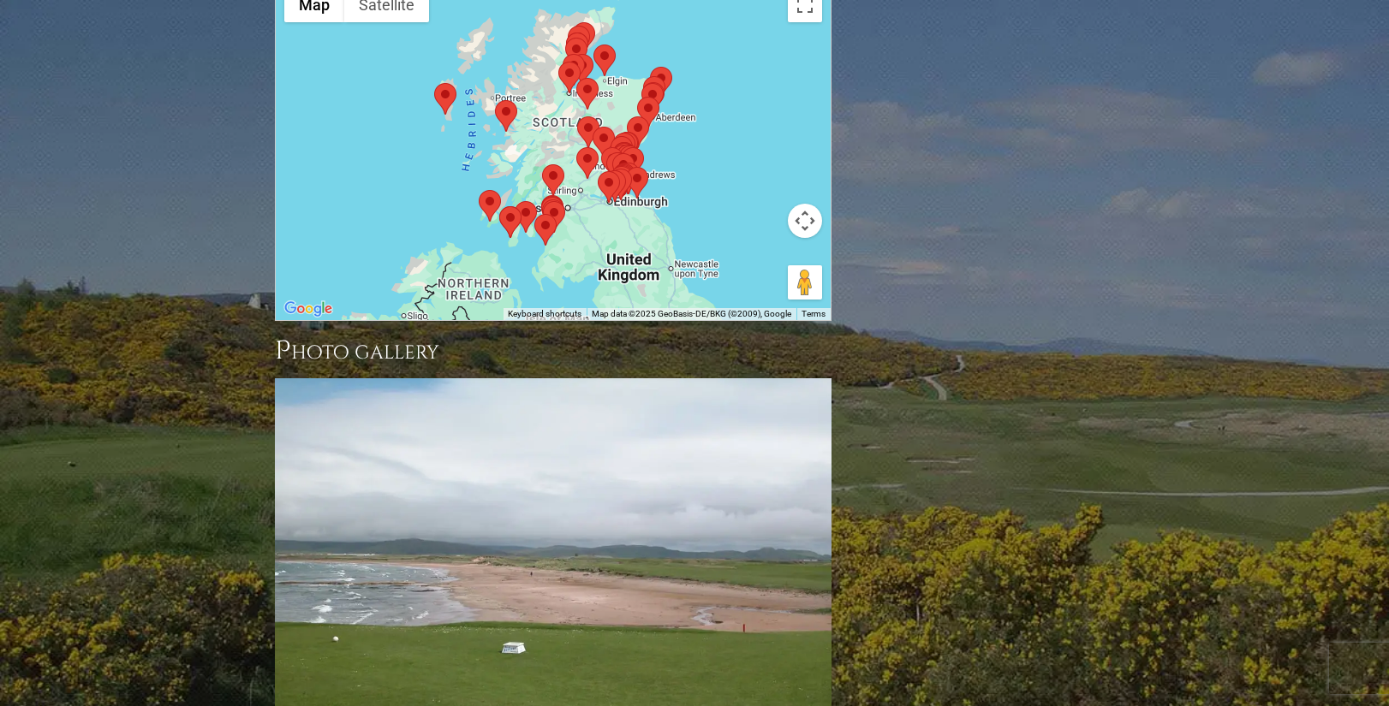
scroll to position [2164, 0]
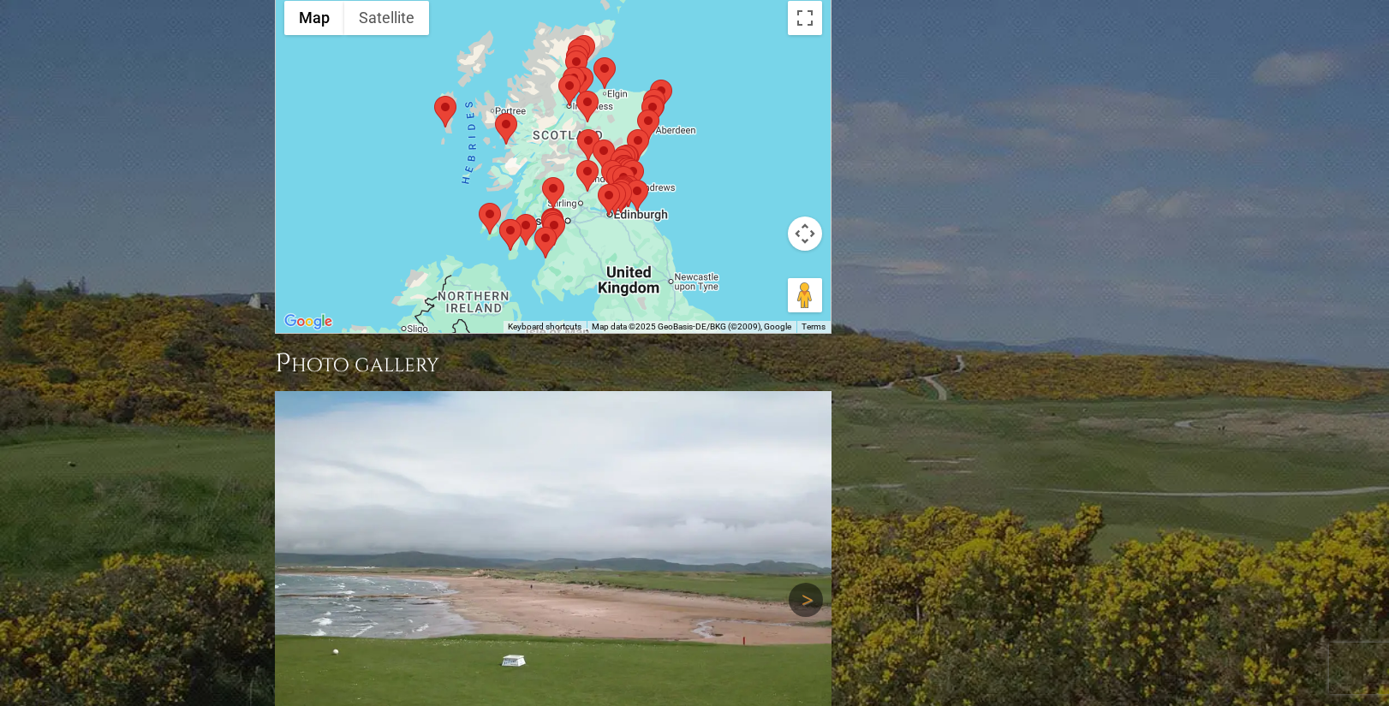
click at [806, 583] on link "Next" at bounding box center [805, 600] width 34 height 34
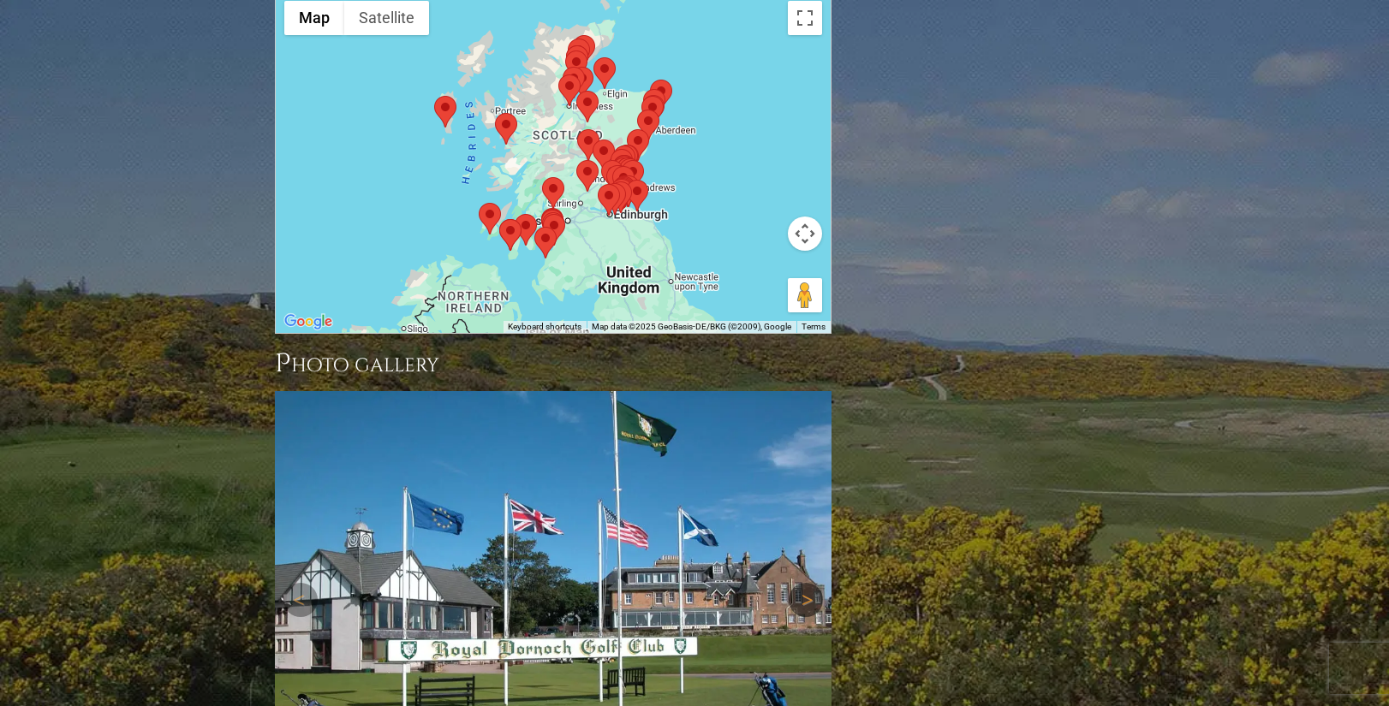
click at [806, 583] on link "Next" at bounding box center [805, 600] width 34 height 34
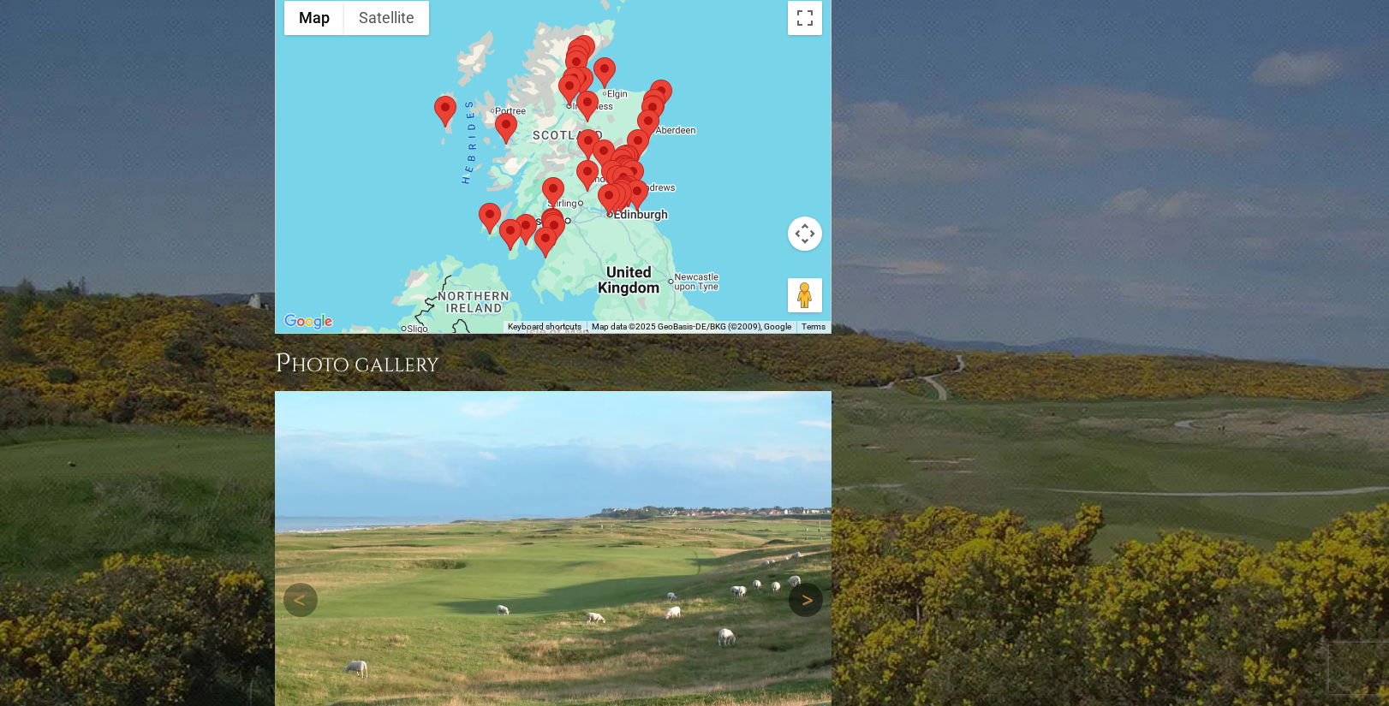
click at [806, 583] on link "Next" at bounding box center [805, 600] width 34 height 34
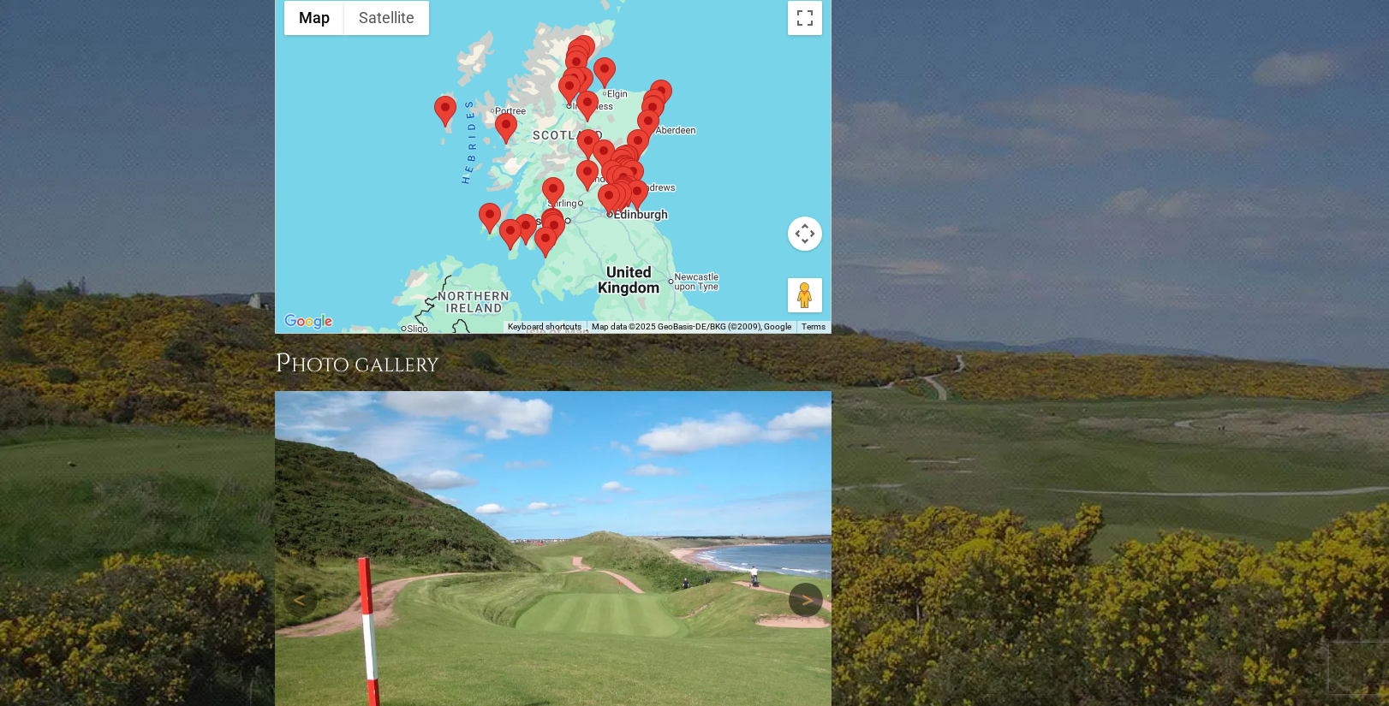
click at [806, 583] on link "Next" at bounding box center [805, 600] width 34 height 34
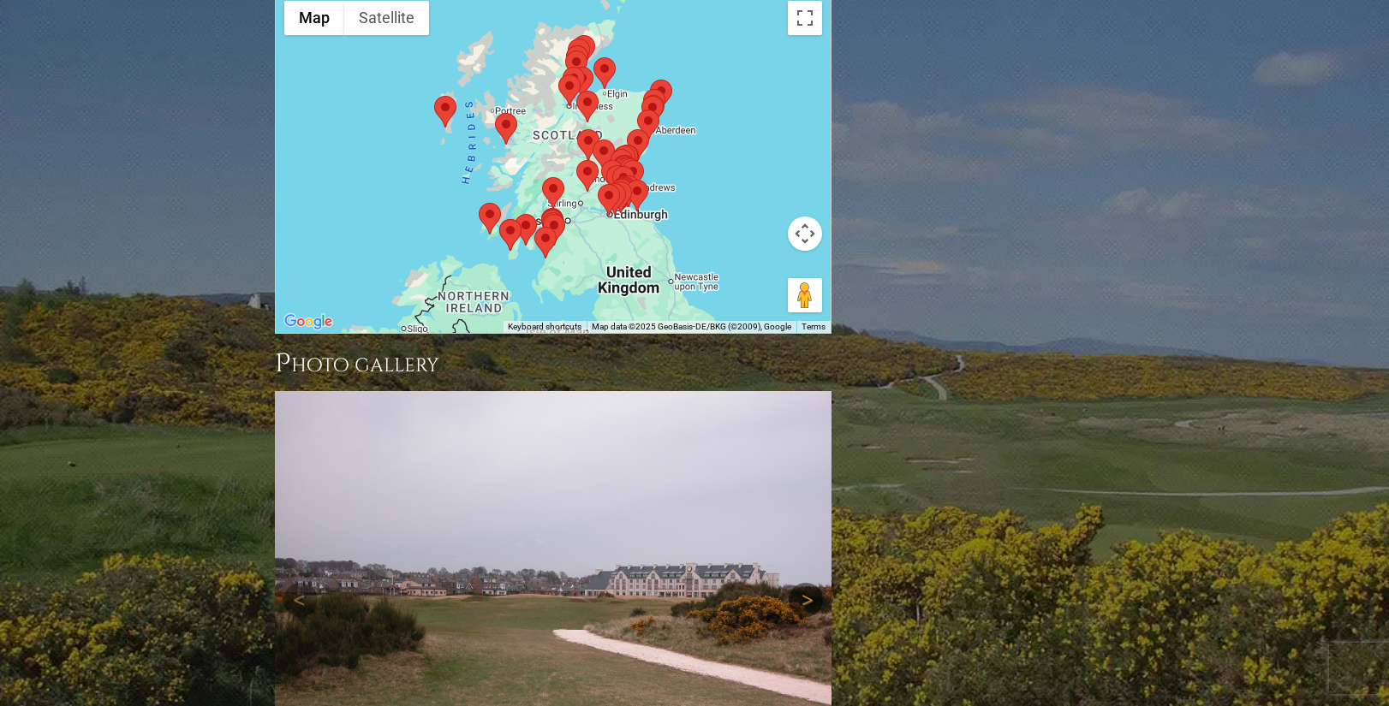
click at [806, 583] on link "Next" at bounding box center [805, 600] width 34 height 34
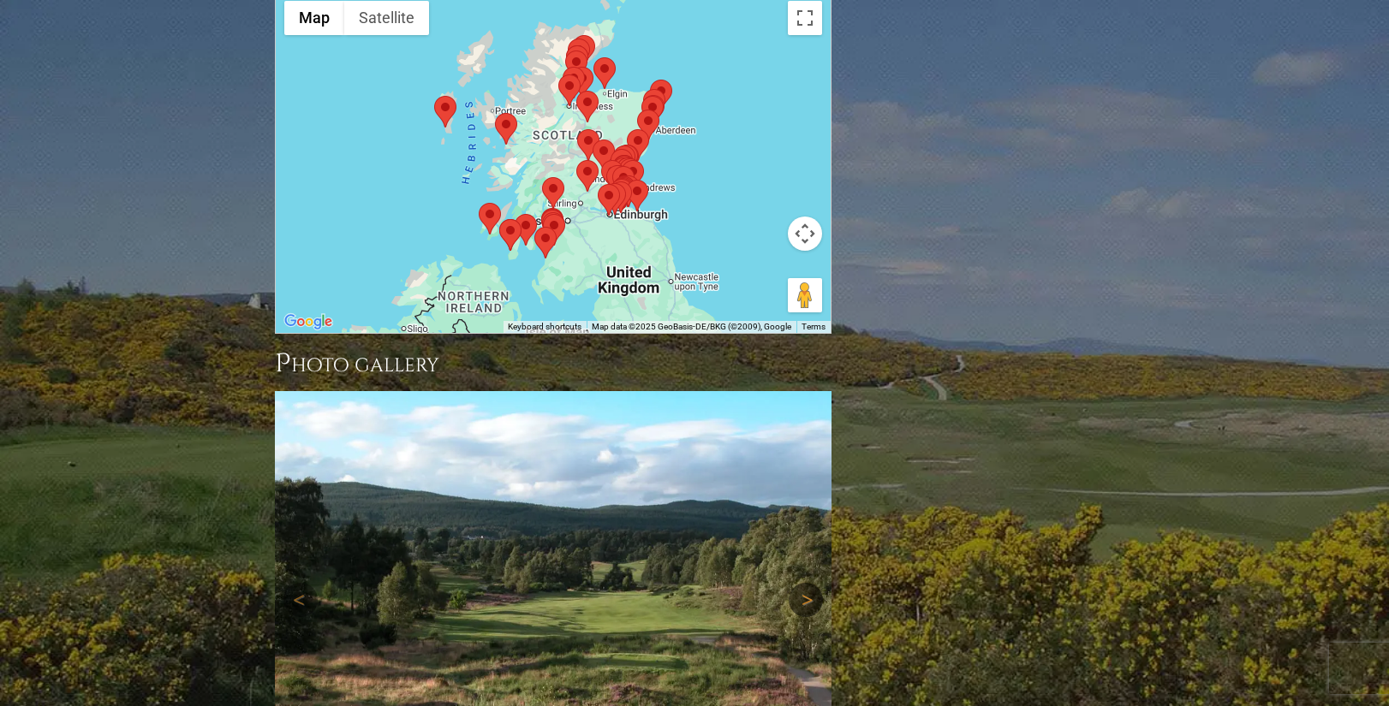
click at [806, 583] on link "Next" at bounding box center [805, 600] width 34 height 34
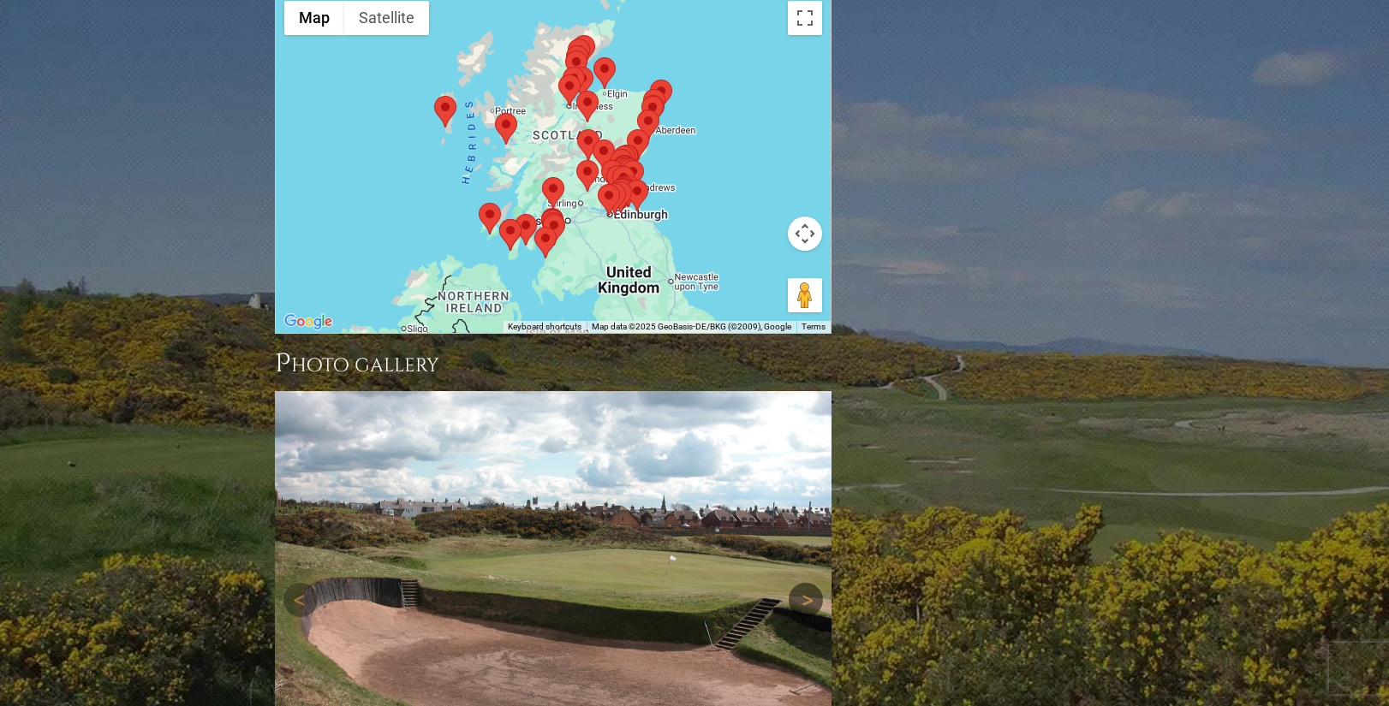
click at [806, 583] on link "Next" at bounding box center [805, 600] width 34 height 34
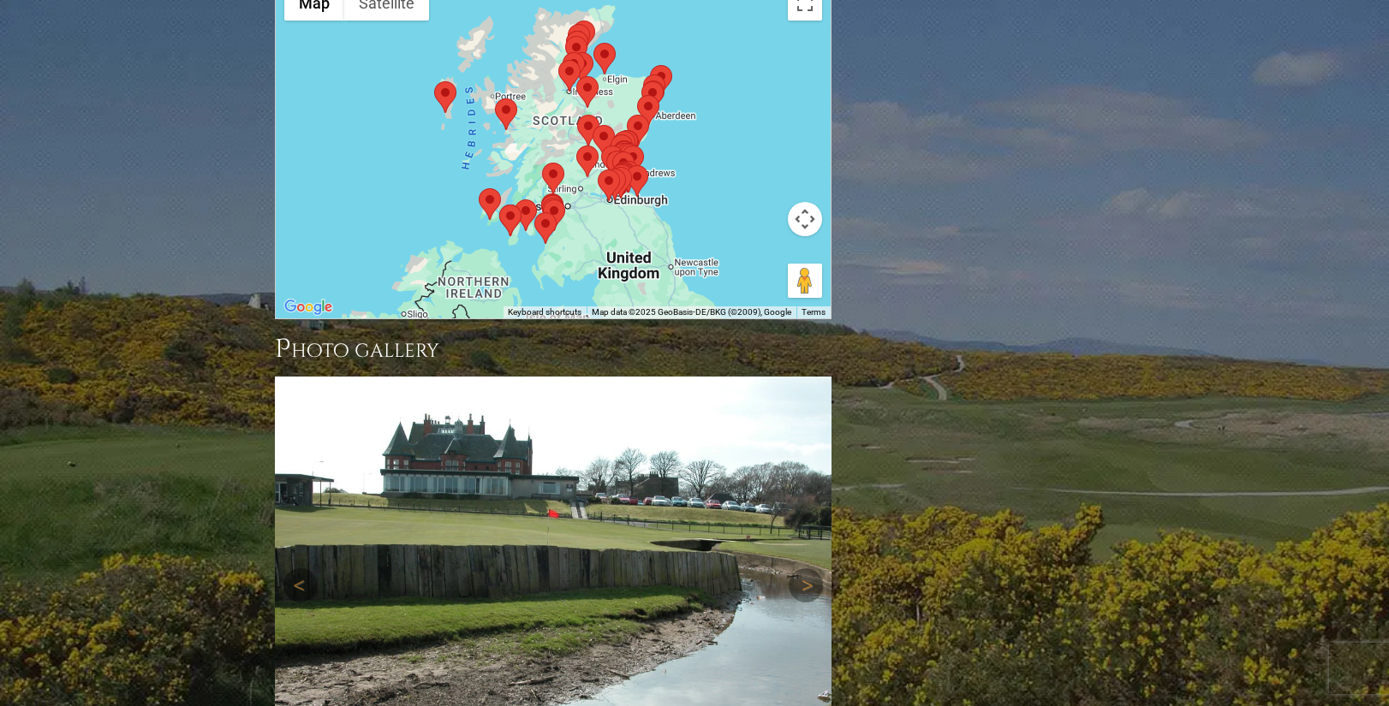
scroll to position [2184, 0]
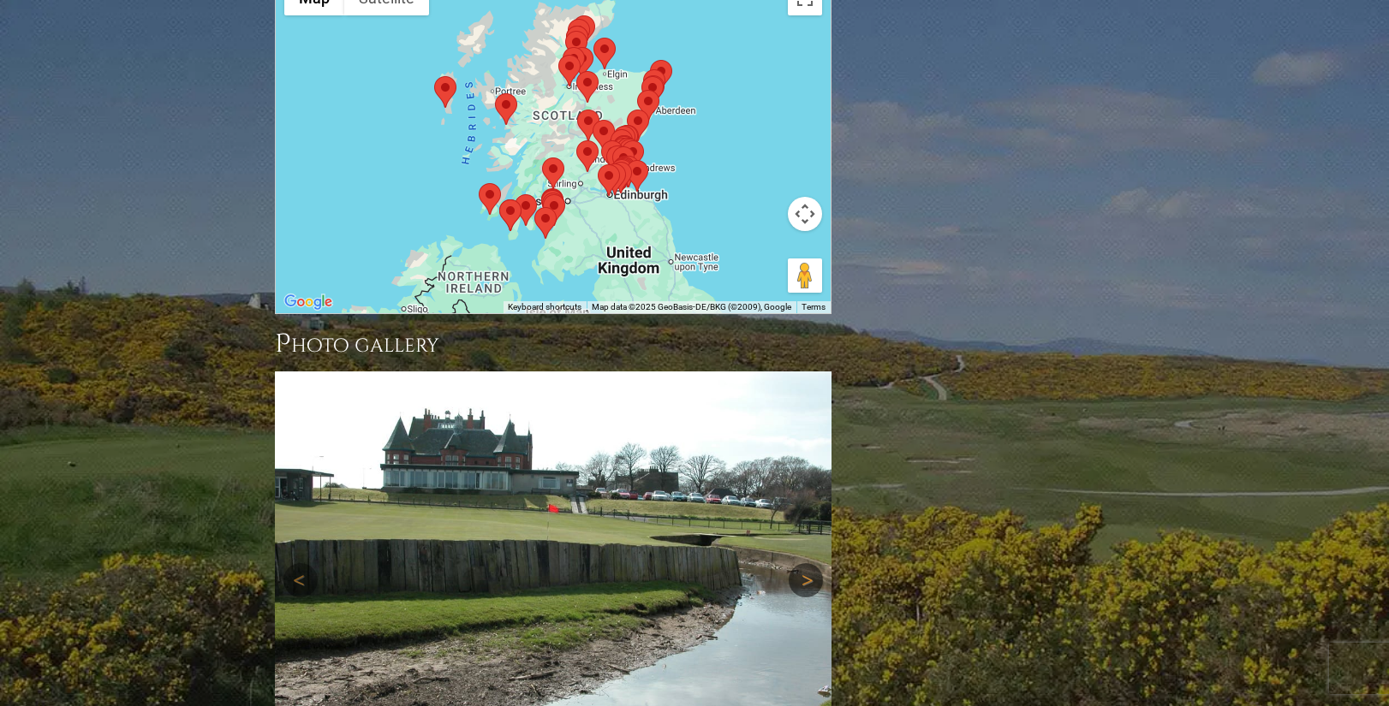
click at [808, 563] on link "Next" at bounding box center [805, 580] width 34 height 34
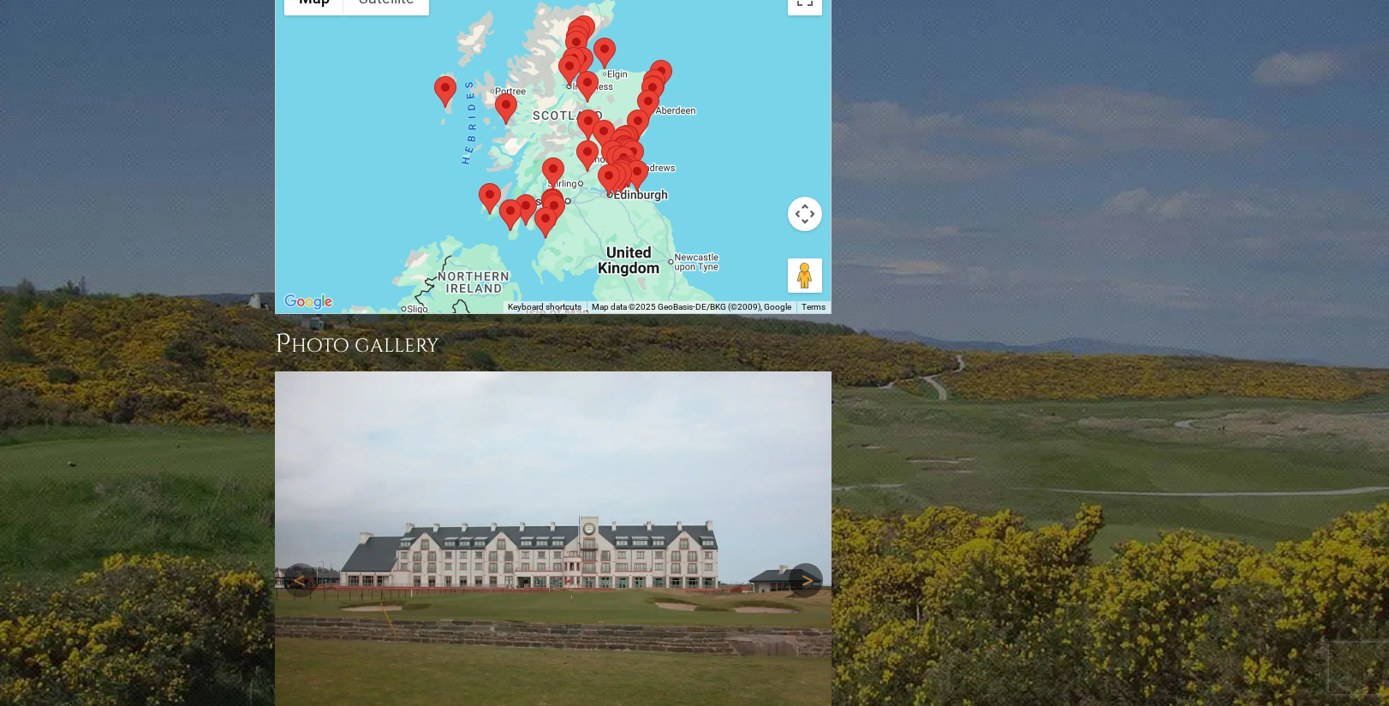
click at [808, 563] on link "Next" at bounding box center [805, 580] width 34 height 34
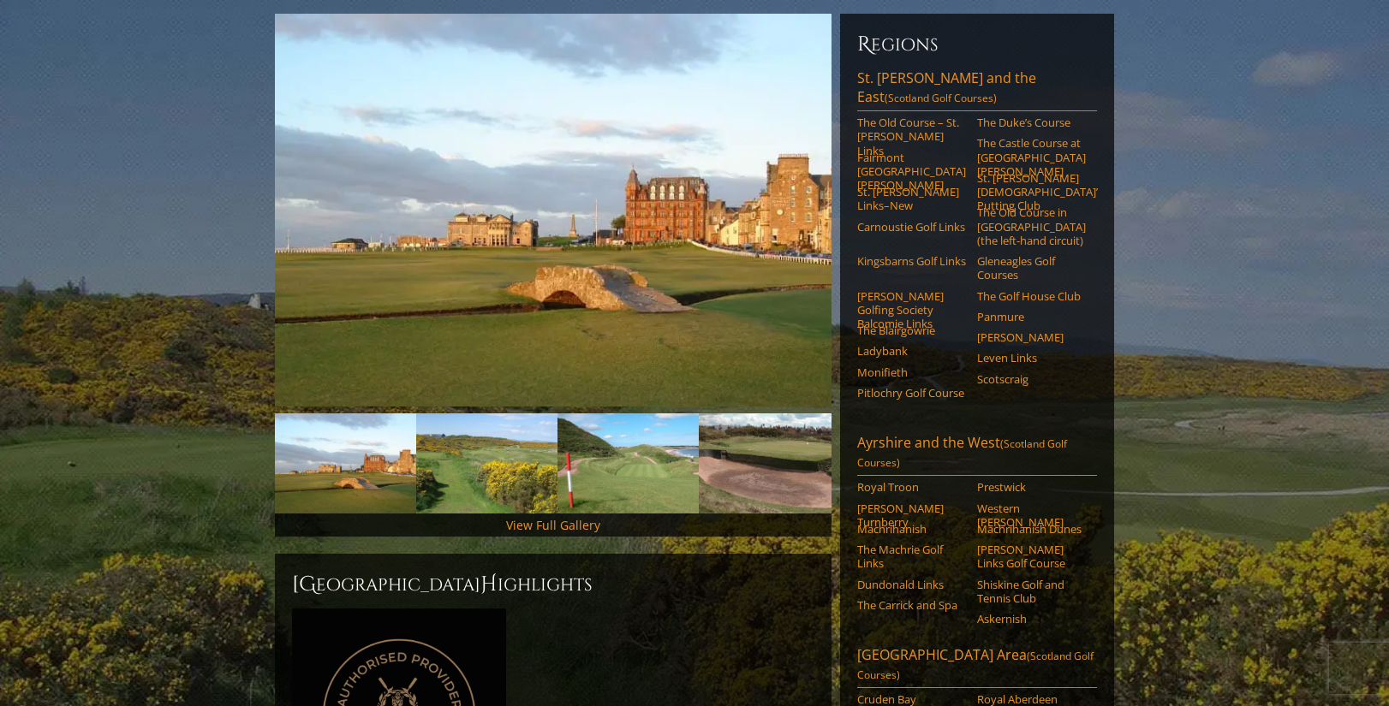
scroll to position [201, 0]
